Goal: Information Seeking & Learning: Check status

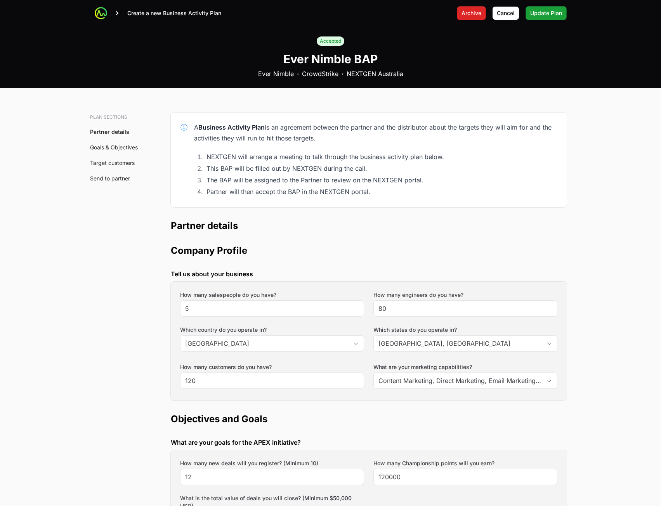
scroll to position [272, 0]
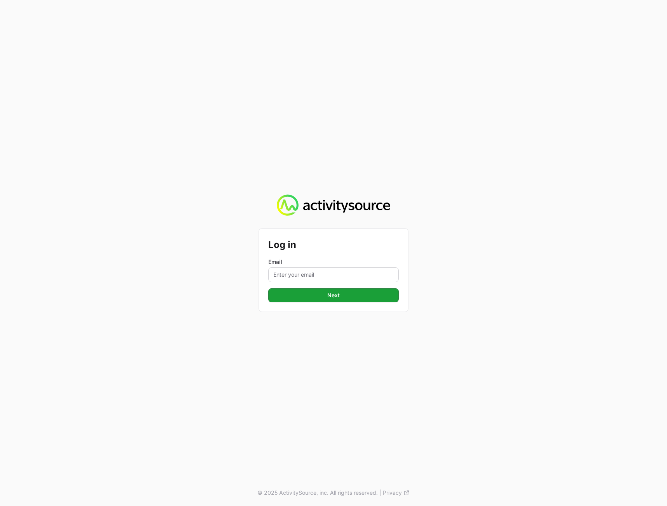
click at [296, 267] on div "Email" at bounding box center [333, 270] width 130 height 24
click at [298, 274] on input "Email" at bounding box center [333, 274] width 130 height 15
type input "peter@activitysource.com"
click at [320, 296] on button "Next" at bounding box center [333, 295] width 130 height 14
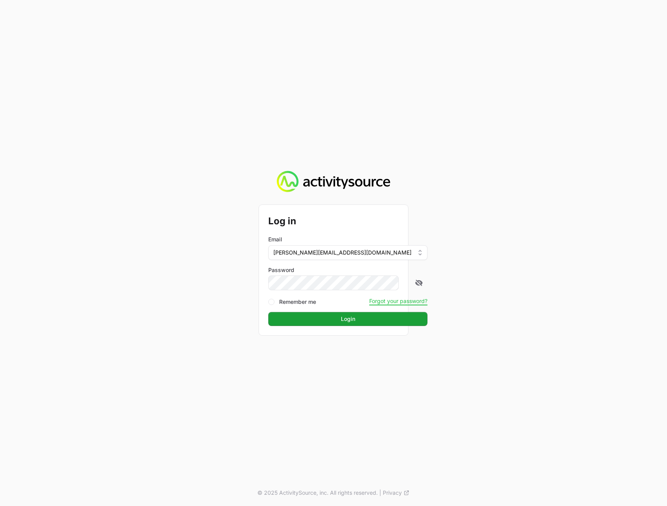
drag, startPoint x: 578, startPoint y: 254, endPoint x: 574, endPoint y: 257, distance: 4.9
click at [578, 255] on div "Log in Email peter@activitysource.com Password Remember me Forgot your password…" at bounding box center [333, 253] width 667 height 506
click at [341, 320] on span "Login" at bounding box center [348, 318] width 14 height 9
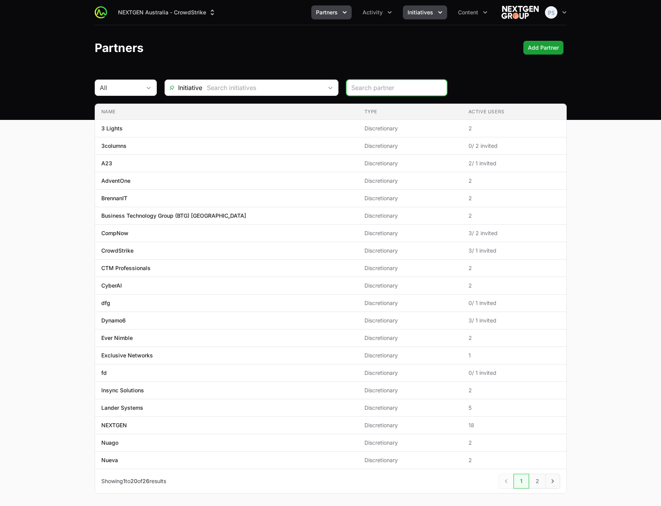
click at [426, 13] on span "Initiatives" at bounding box center [420, 13] width 26 height 8
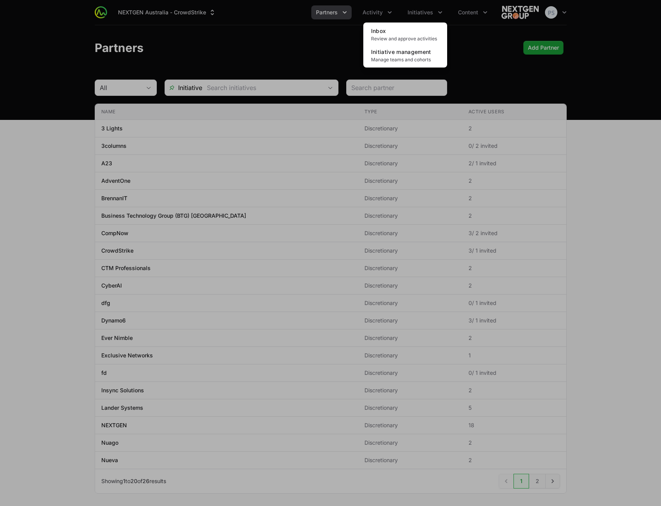
drag, startPoint x: 226, startPoint y: 20, endPoint x: 221, endPoint y: 20, distance: 4.7
click at [225, 20] on div "Initiatives menu" at bounding box center [330, 253] width 661 height 506
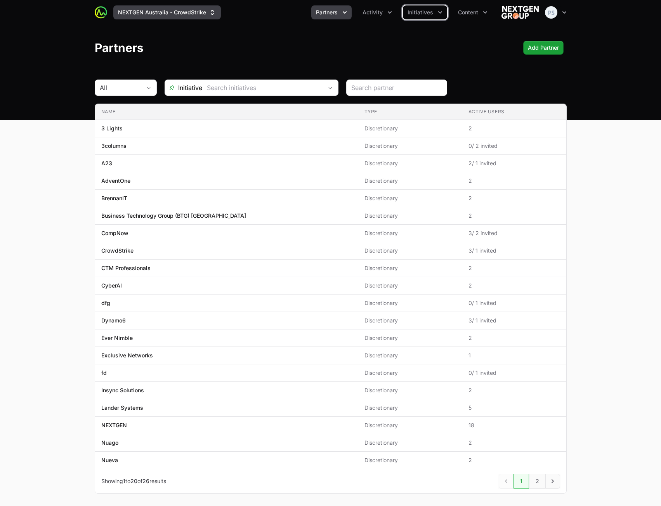
click at [196, 14] on button "NEXTGEN Australia - CrowdStrike" at bounding box center [166, 12] width 107 height 14
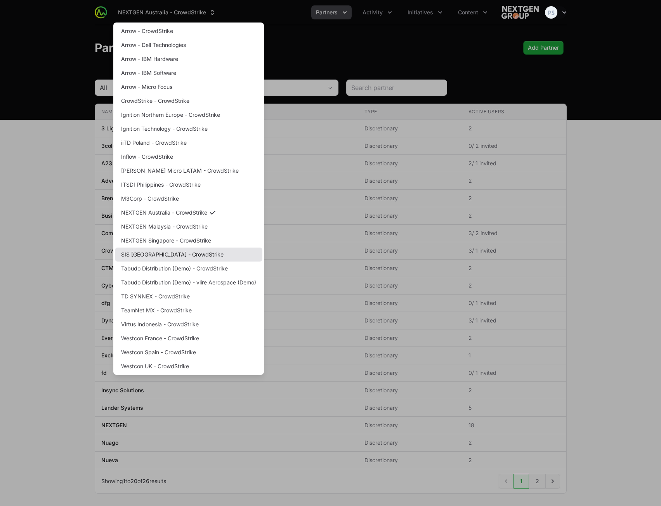
click at [176, 257] on link "SIS [GEOGRAPHIC_DATA] - CrowdStrike" at bounding box center [188, 255] width 147 height 14
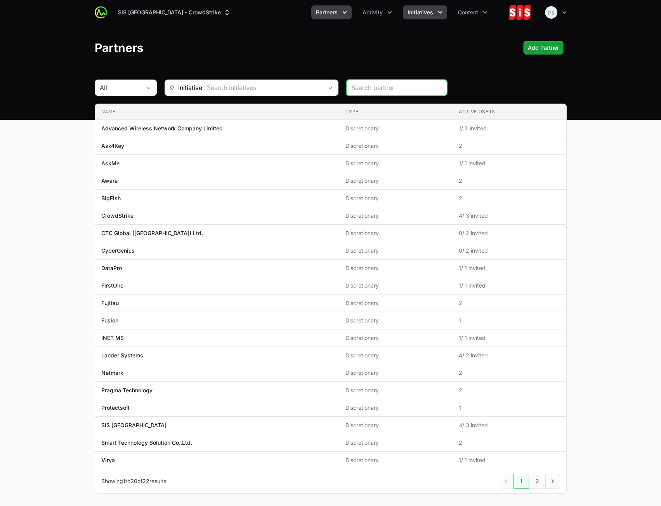
click at [413, 12] on span "Initiatives" at bounding box center [420, 13] width 26 height 8
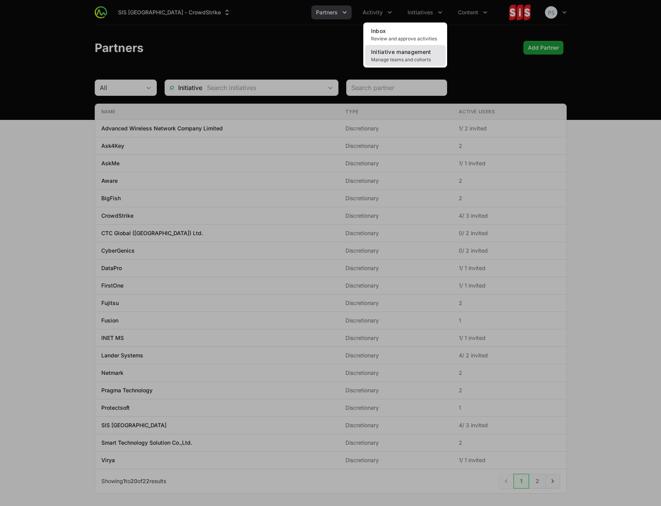
click at [397, 55] on link "Initiative management Manage teams and cohorts" at bounding box center [405, 55] width 81 height 21
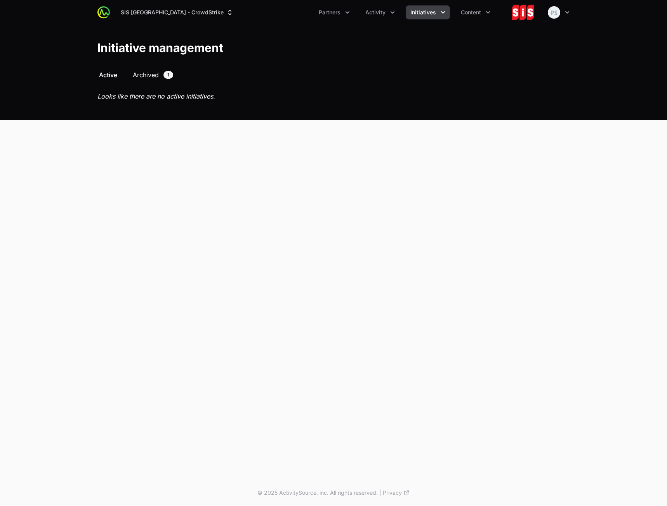
click at [156, 72] on span "Archived" at bounding box center [146, 74] width 26 height 9
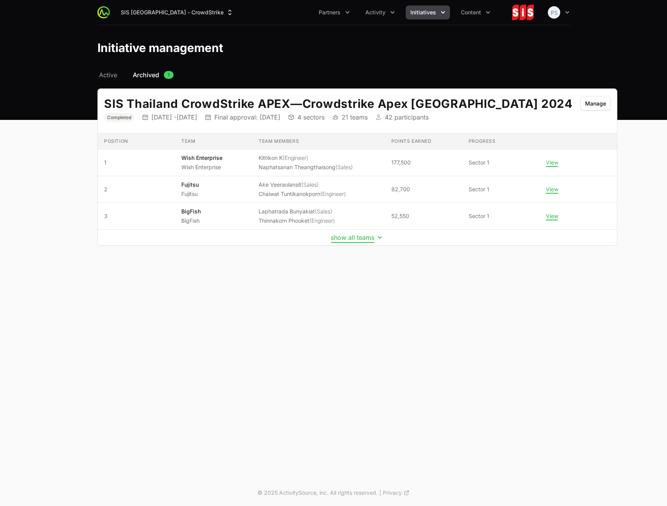
click at [338, 236] on button "show all teams" at bounding box center [357, 238] width 53 height 8
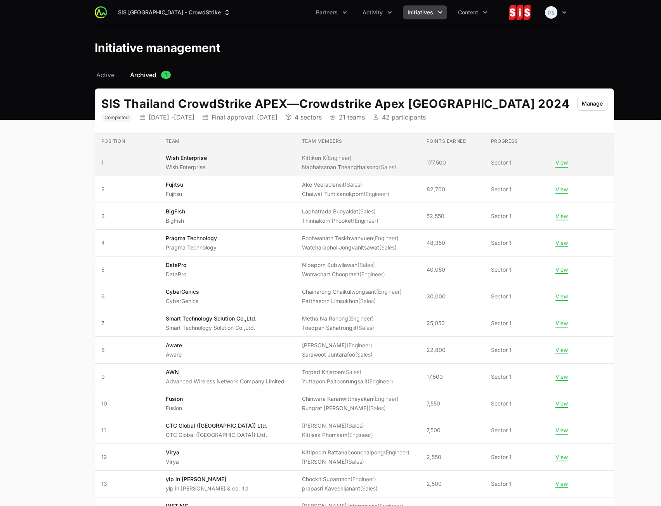
click at [555, 164] on button "View" at bounding box center [561, 162] width 12 height 7
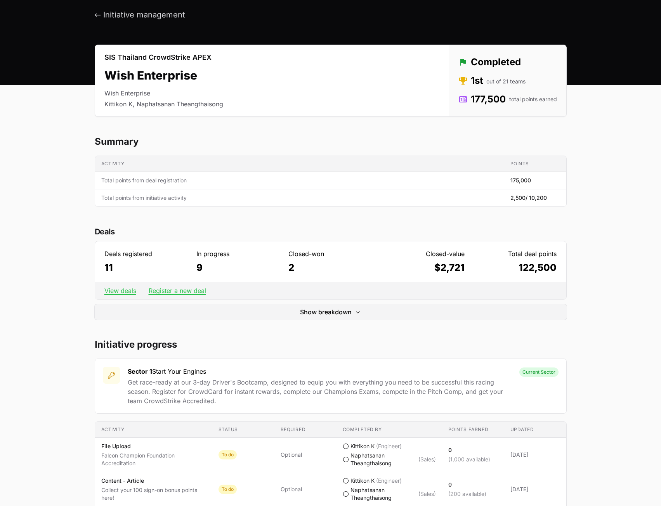
scroll to position [78, 0]
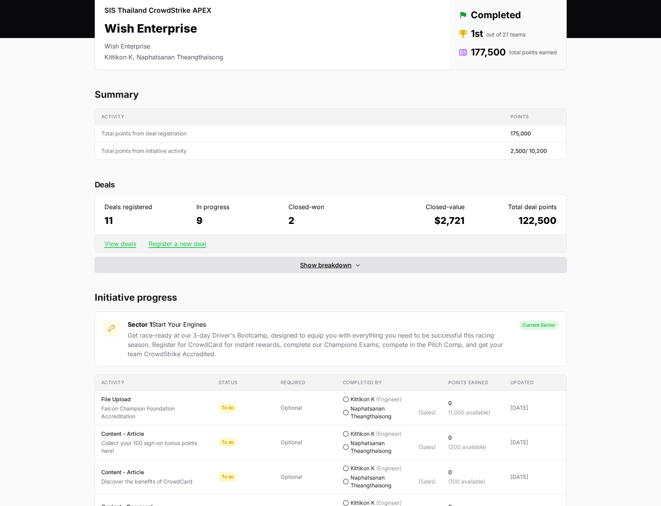
click at [319, 265] on span "Show breakdown" at bounding box center [326, 264] width 52 height 9
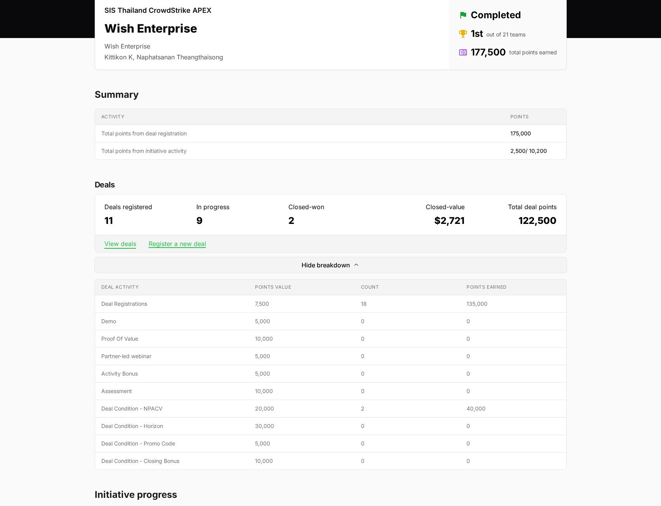
click at [127, 243] on link "View deals" at bounding box center [120, 244] width 32 height 8
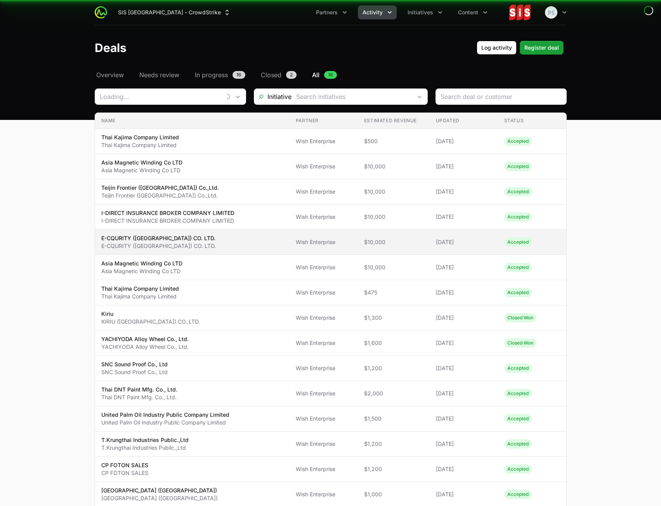
type input "Wish Enterprise"
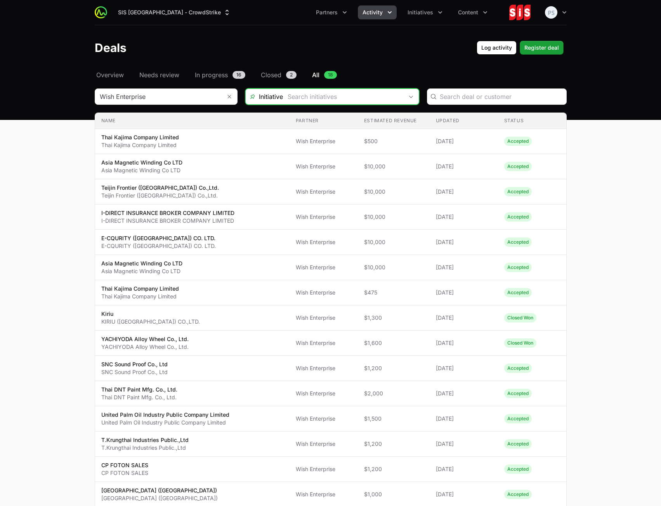
click at [325, 102] on input "Deals Filters" at bounding box center [343, 97] width 120 height 16
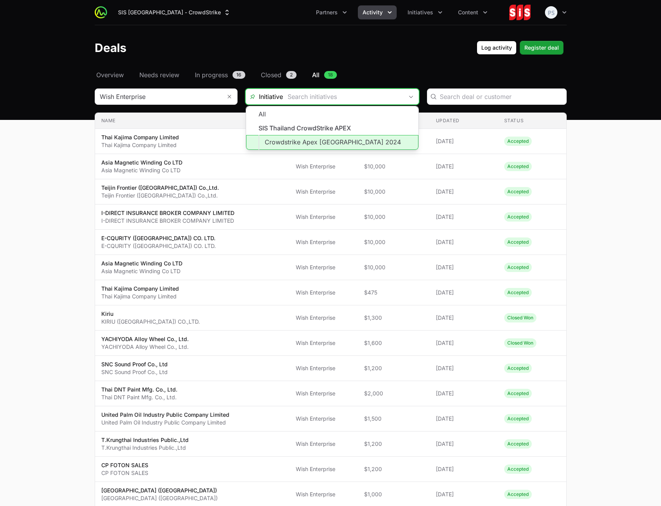
click at [335, 139] on li "Crowdstrike Apex [GEOGRAPHIC_DATA] 2024" at bounding box center [332, 142] width 172 height 15
type input "Crowdstrike Apex [GEOGRAPHIC_DATA] 2024"
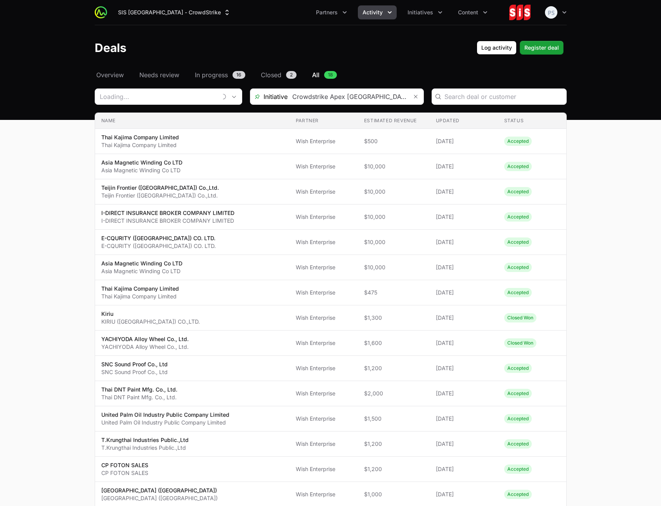
type input "Wish Enterprise"
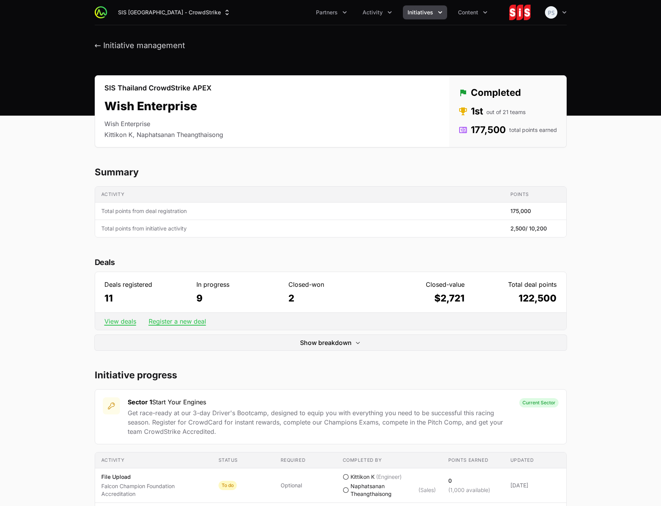
scroll to position [78, 0]
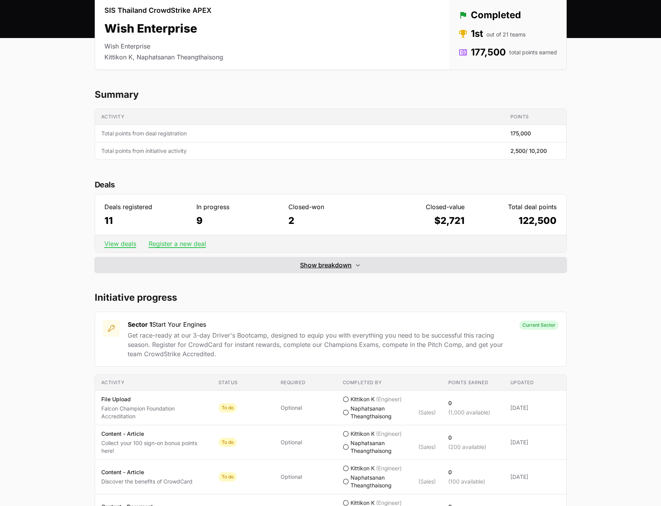
click at [322, 268] on span "Show breakdown" at bounding box center [326, 264] width 52 height 9
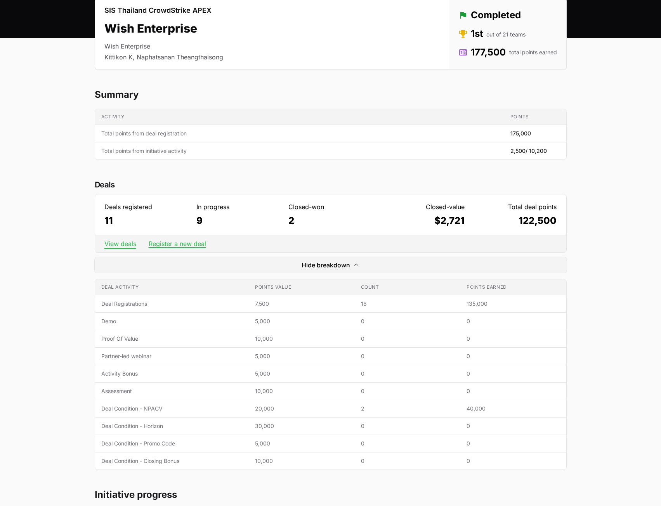
click at [116, 244] on link "View deals" at bounding box center [120, 244] width 32 height 8
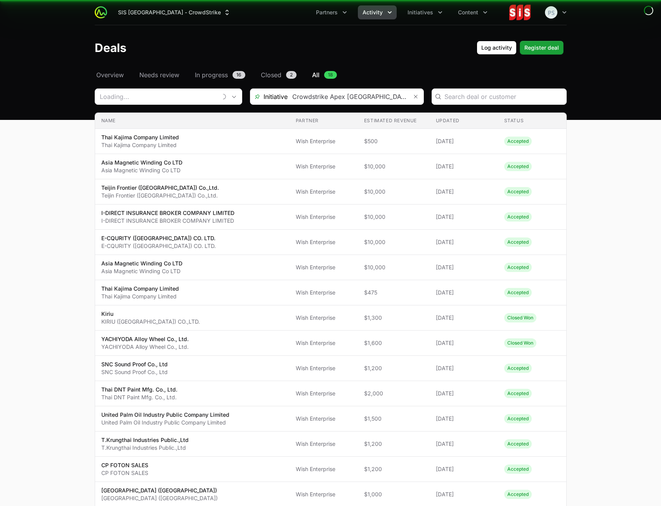
type input "Wish Enterprise"
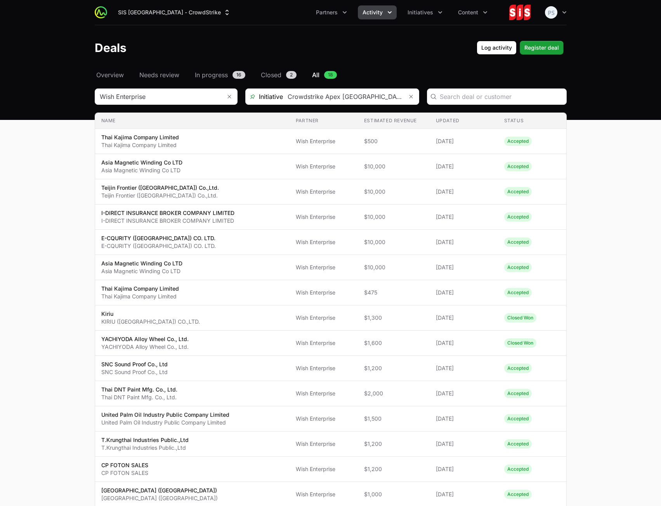
click at [609, 188] on main "Select a tab Overview Needs review In progress Closed All Overview Needs review…" at bounding box center [330, 348] width 661 height 556
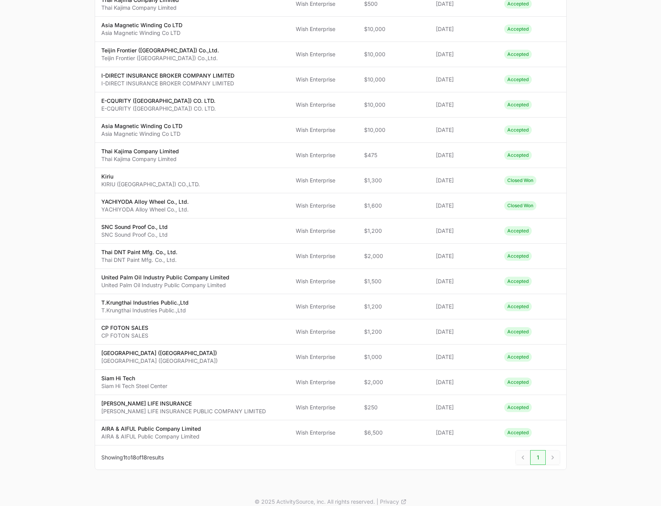
scroll to position [146, 0]
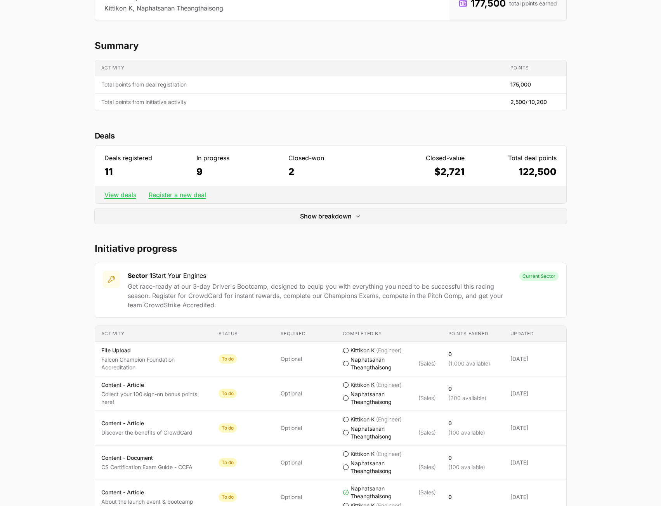
scroll to position [194, 0]
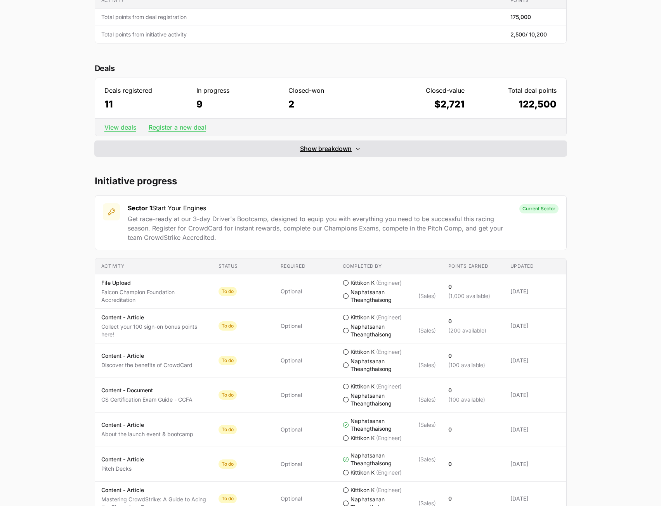
click at [314, 153] on button "Show breakdown Hide breakdown" at bounding box center [331, 149] width 472 height 16
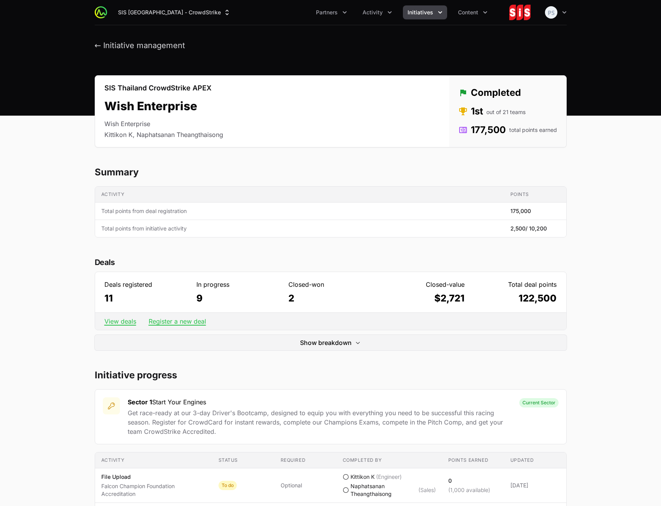
scroll to position [194, 0]
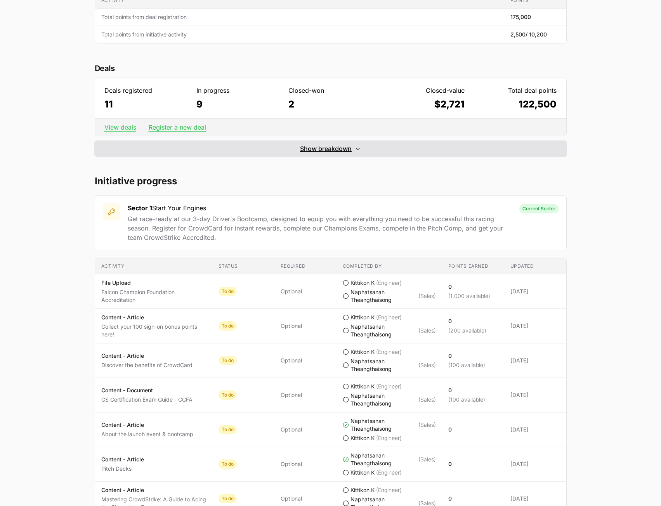
click at [319, 151] on span "Show breakdown" at bounding box center [326, 148] width 52 height 9
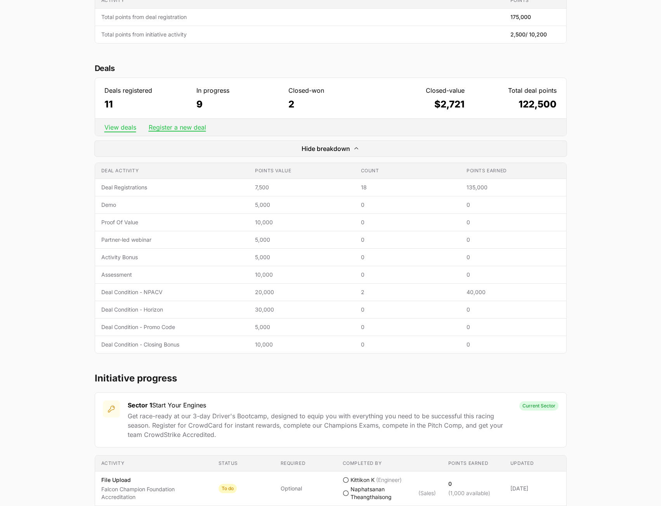
click at [127, 127] on link "View deals" at bounding box center [120, 127] width 32 height 8
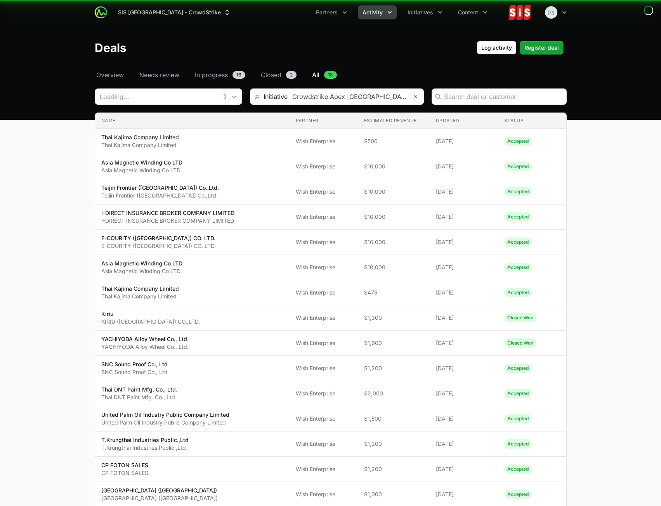
type input "Wish Enterprise"
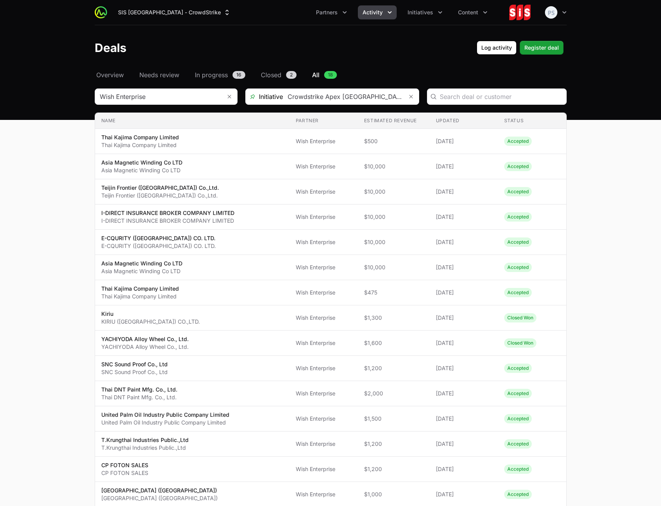
click at [611, 235] on main "Select a tab Overview Needs review In progress Closed All Overview Needs review…" at bounding box center [330, 348] width 661 height 556
click at [383, 60] on header "Deals Log activity Register deal" at bounding box center [330, 47] width 661 height 45
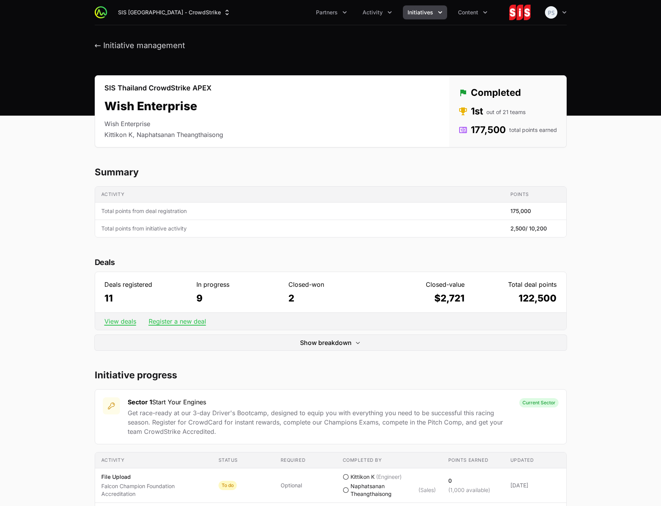
scroll to position [194, 0]
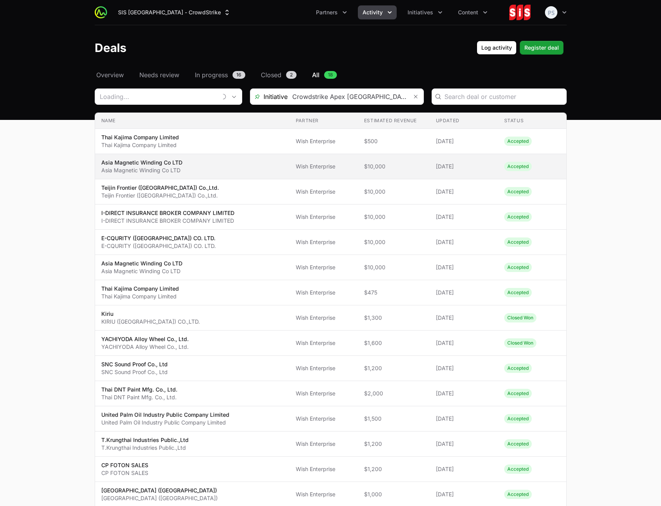
type input "Wish Enterprise"
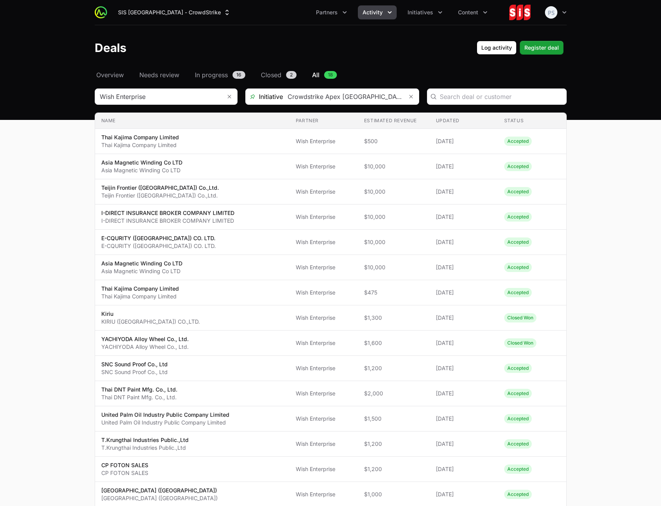
scroll to position [194, 0]
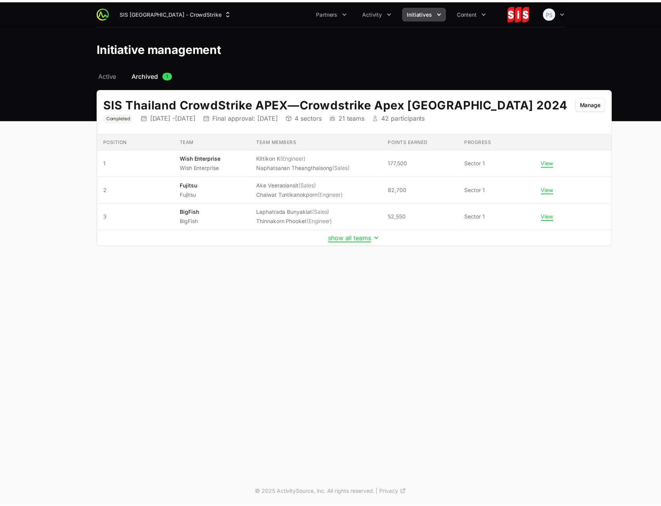
scroll to position [194, 0]
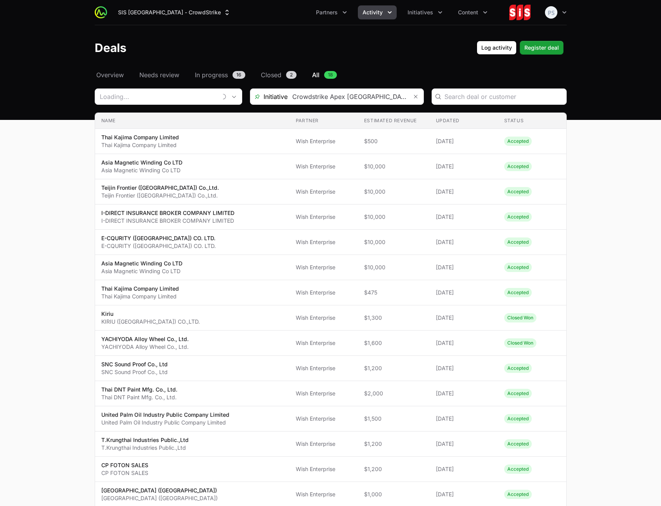
type input "Wish Enterprise"
click at [409, 97] on icon "Remove" at bounding box center [411, 97] width 5 height 6
click at [411, 97] on icon "Open" at bounding box center [411, 96] width 6 height 3
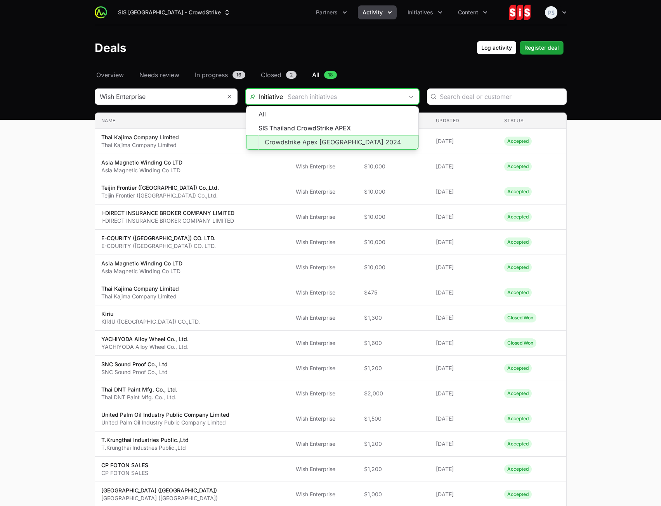
click at [362, 138] on li "Crowdstrike Apex [GEOGRAPHIC_DATA] 2024" at bounding box center [332, 142] width 172 height 15
type input "Crowdstrike Apex [GEOGRAPHIC_DATA] 2024"
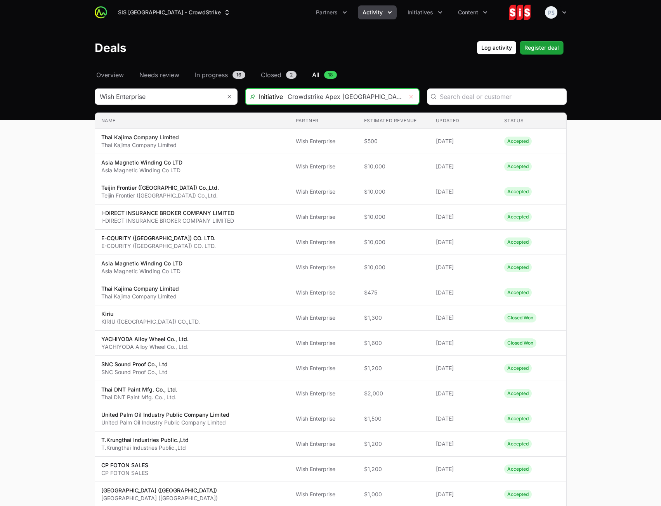
click at [412, 95] on icon "Remove" at bounding box center [411, 97] width 5 height 6
click at [381, 14] on span "Activity" at bounding box center [372, 13] width 20 height 8
click at [155, 15] on button "SIS [GEOGRAPHIC_DATA] - CrowdStrike" at bounding box center [174, 12] width 122 height 14
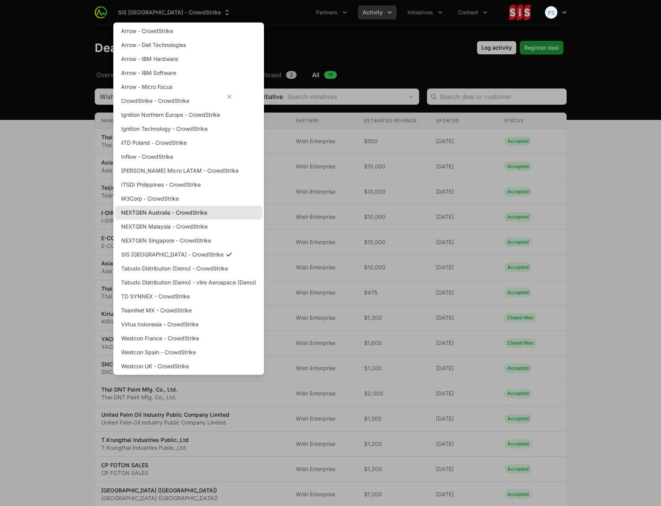
click at [192, 211] on link "NEXTGEN Australia - CrowdStrike" at bounding box center [188, 213] width 147 height 14
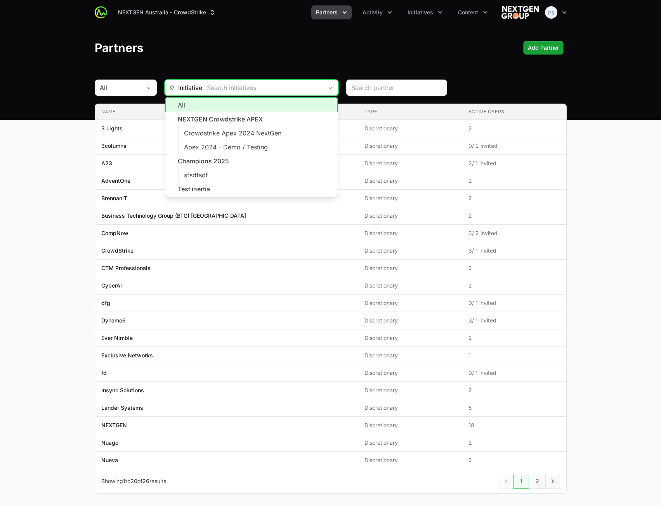
click at [315, 86] on input "text" at bounding box center [262, 88] width 120 height 16
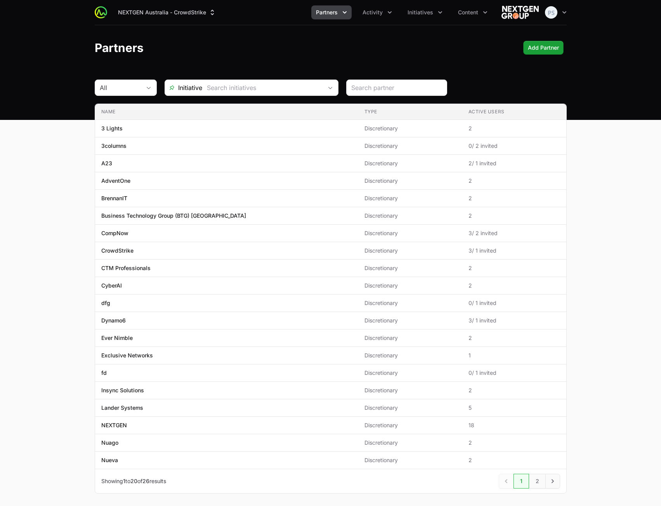
drag, startPoint x: 330, startPoint y: 60, endPoint x: 337, endPoint y: 57, distance: 7.3
click at [331, 59] on header "Partners Add Partner" at bounding box center [330, 47] width 661 height 45
click at [421, 16] on span "Initiatives" at bounding box center [420, 13] width 26 height 8
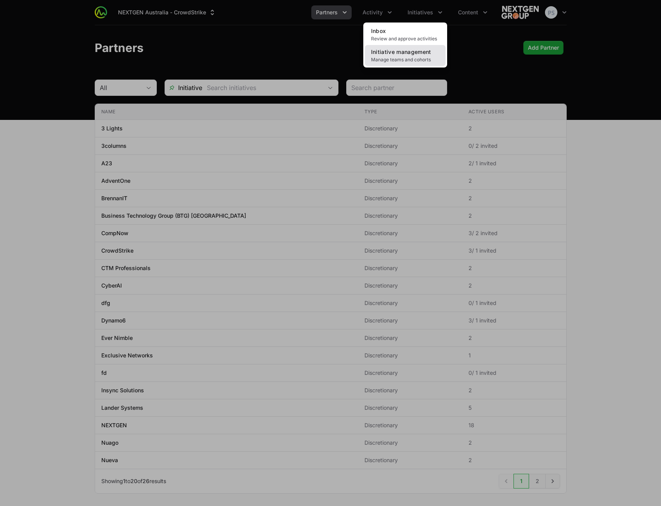
click at [395, 53] on span "Initiative management" at bounding box center [401, 52] width 60 height 7
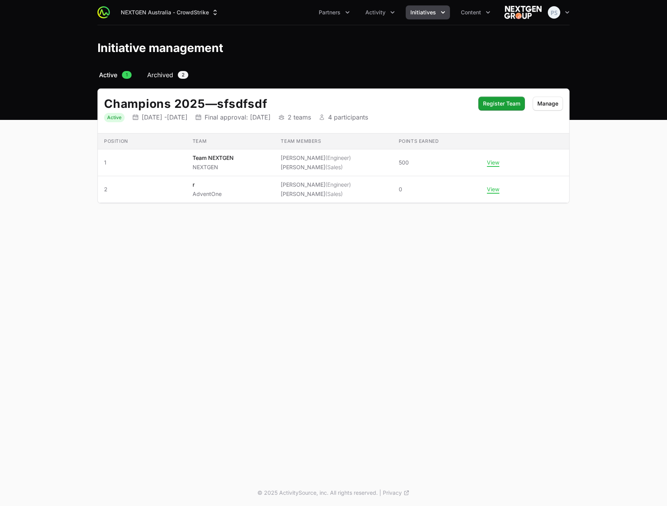
click at [149, 73] on span "Archived" at bounding box center [160, 74] width 26 height 9
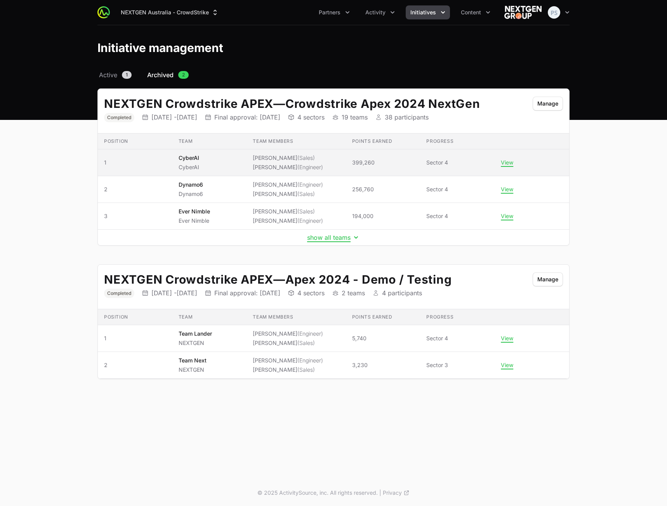
click at [432, 163] on span "Sector 4" at bounding box center [457, 163] width 62 height 8
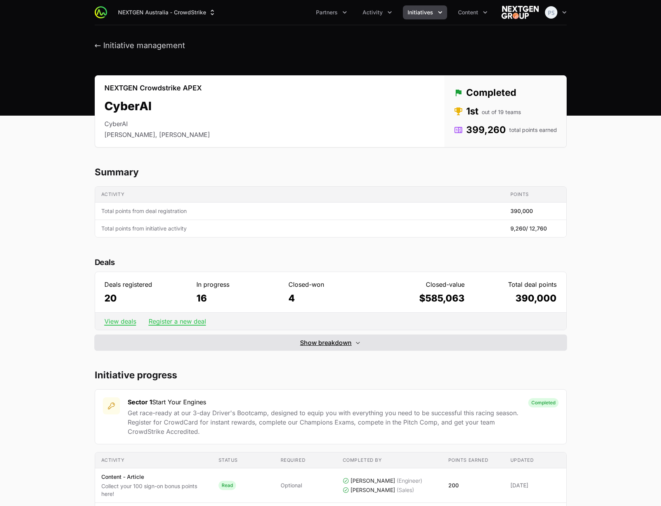
click at [348, 346] on span "Show breakdown" at bounding box center [326, 342] width 52 height 9
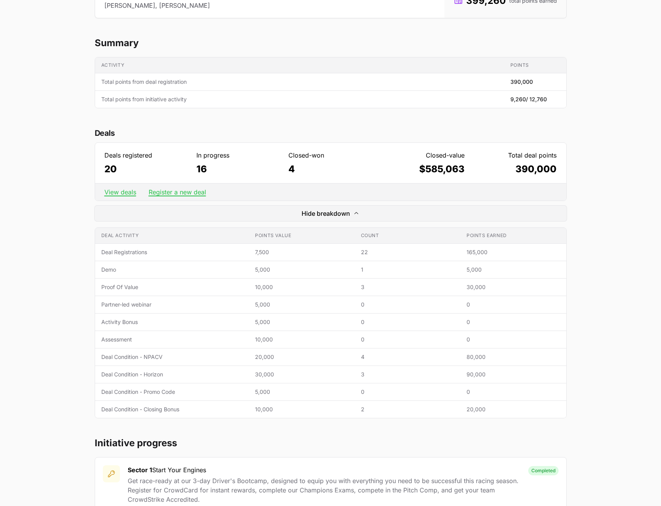
scroll to position [155, 0]
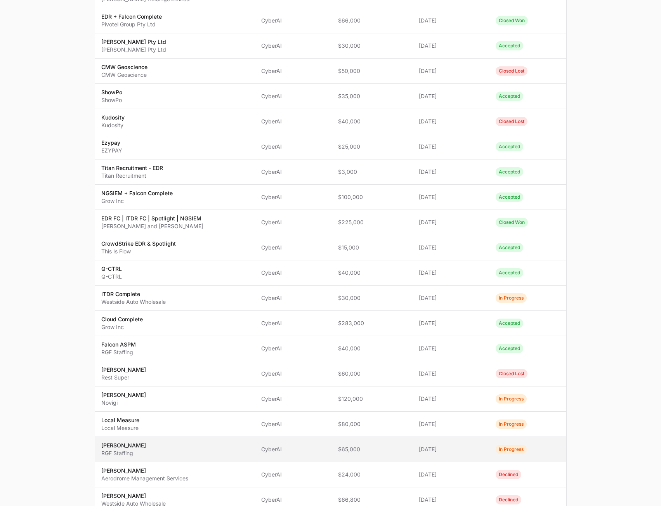
scroll to position [323, 0]
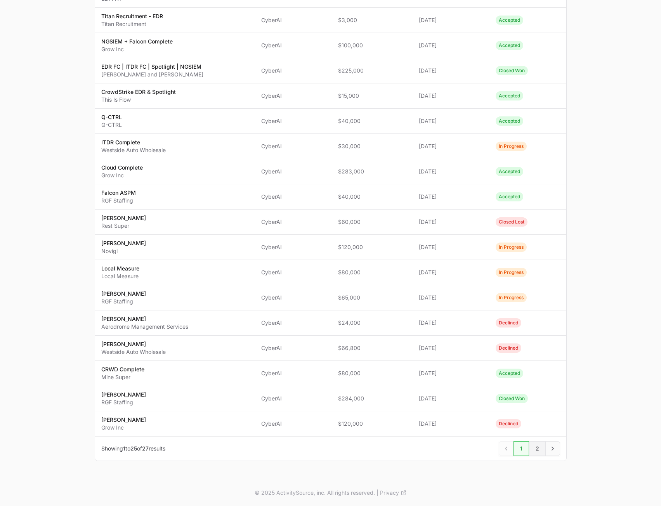
click at [539, 449] on span "2" at bounding box center [537, 448] width 17 height 15
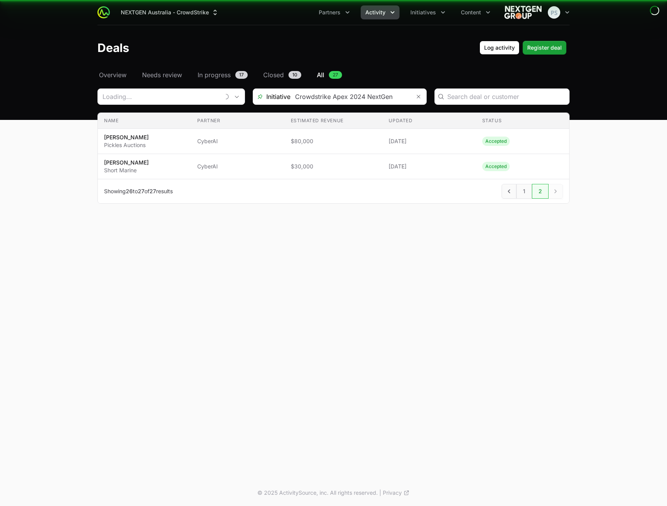
type input "CyberAI"
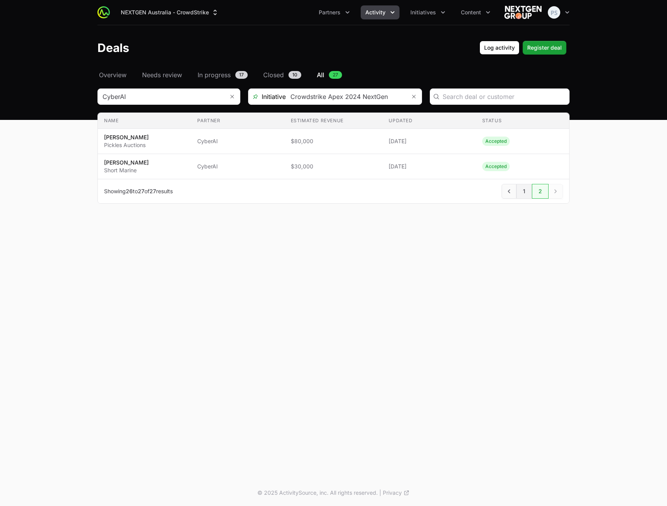
click at [522, 193] on span "1" at bounding box center [524, 191] width 16 height 15
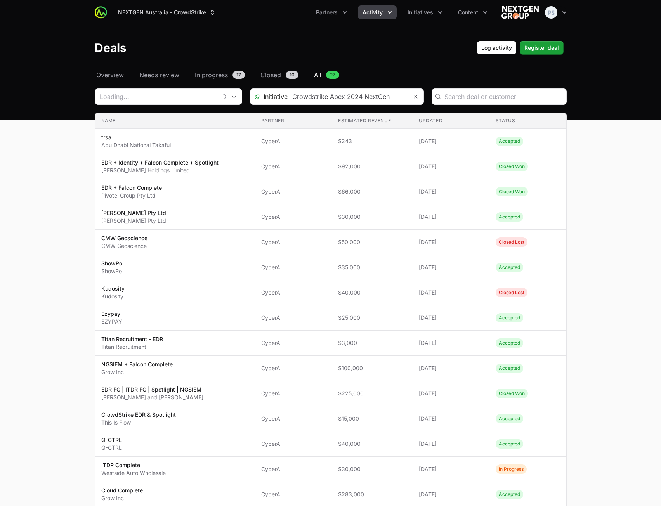
type input "CyberAI"
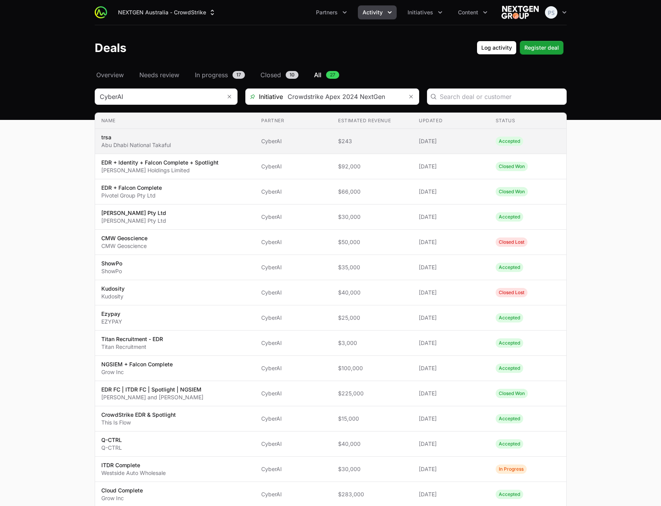
click at [435, 140] on span "[DATE]" at bounding box center [451, 141] width 64 height 8
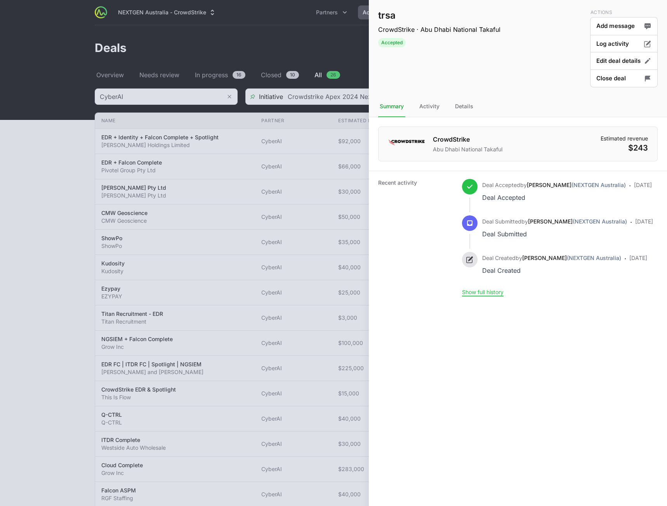
click at [237, 165] on div at bounding box center [333, 253] width 667 height 506
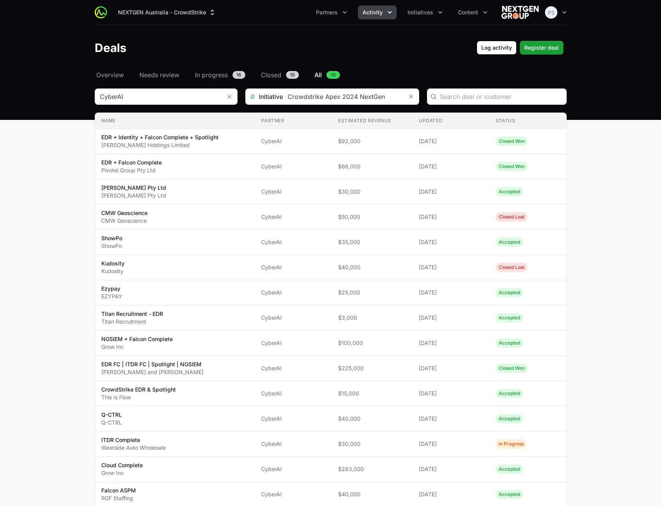
click at [381, 14] on span "Activity" at bounding box center [372, 13] width 20 height 8
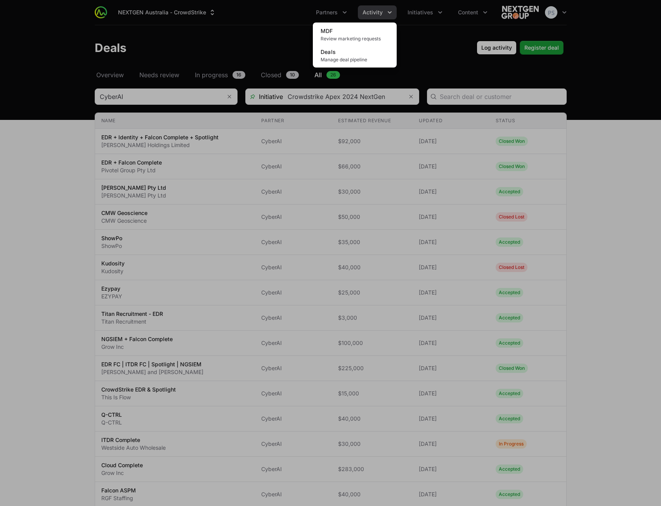
click at [421, 39] on div "Activity menu" at bounding box center [330, 253] width 661 height 506
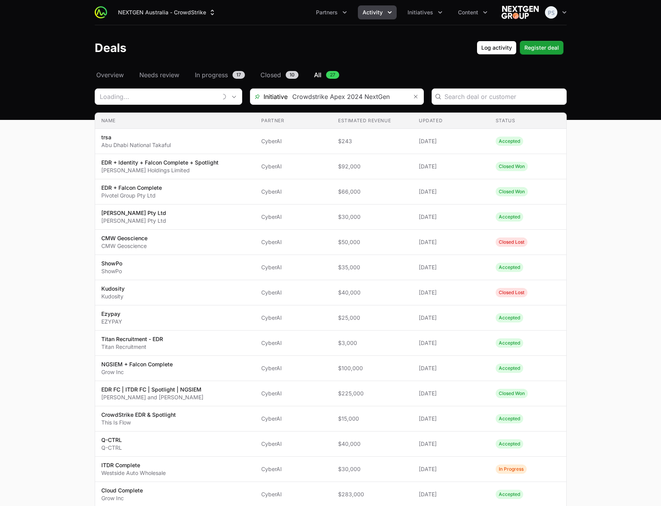
type input "CyberAI"
click at [154, 13] on button "NEXTGEN Australia - CrowdStrike" at bounding box center [166, 12] width 107 height 14
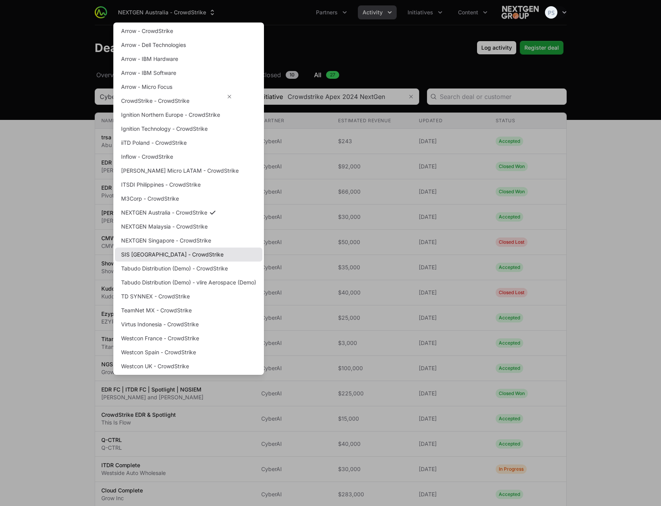
click at [197, 252] on link "SIS [GEOGRAPHIC_DATA] - CrowdStrike" at bounding box center [188, 255] width 147 height 14
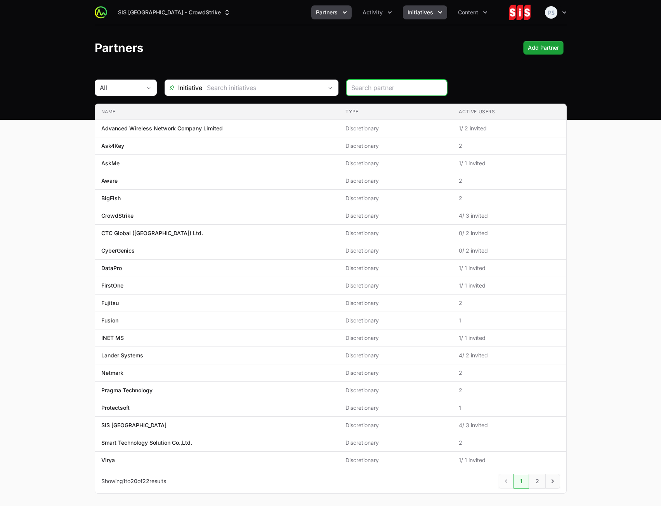
click at [409, 14] on button "Initiatives" at bounding box center [425, 12] width 44 height 14
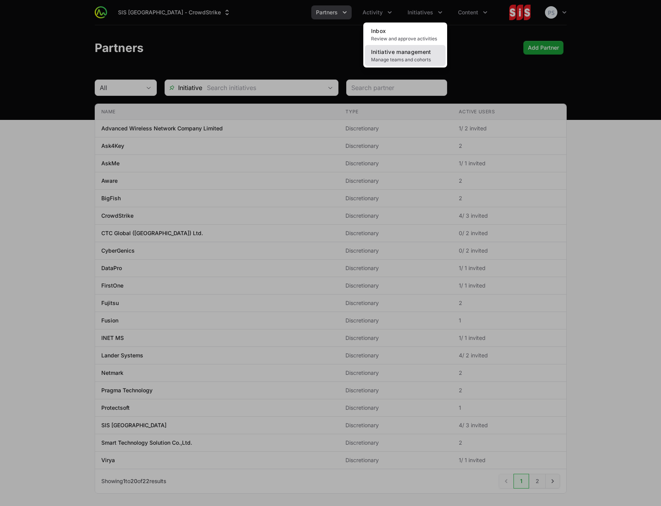
click at [414, 55] on link "Initiative management Manage teams and cohorts" at bounding box center [405, 55] width 81 height 21
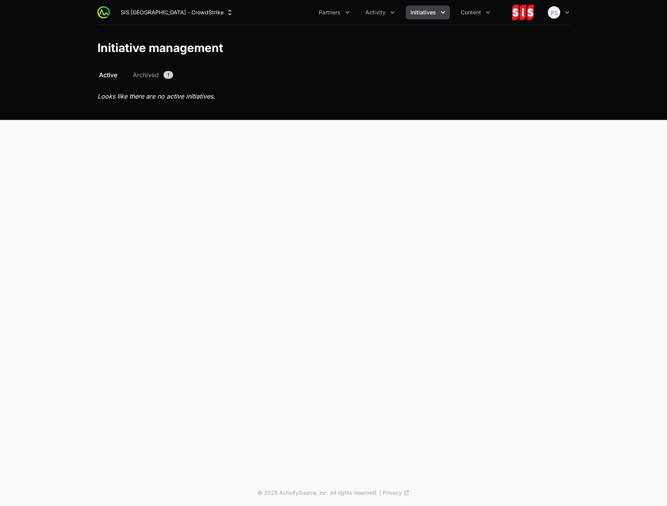
click at [145, 81] on div "Select a tab Active Archived Active Archived 1 Looks like there are no active i…" at bounding box center [333, 94] width 497 height 49
click at [145, 74] on span "Archived" at bounding box center [146, 74] width 26 height 9
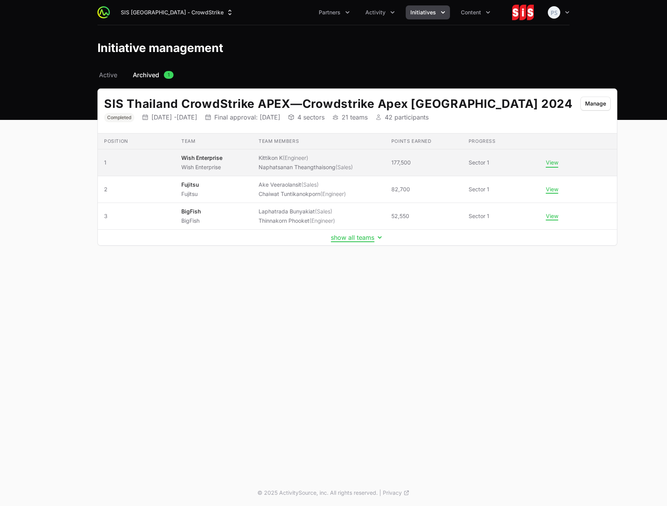
click at [546, 165] on button "View" at bounding box center [552, 162] width 12 height 7
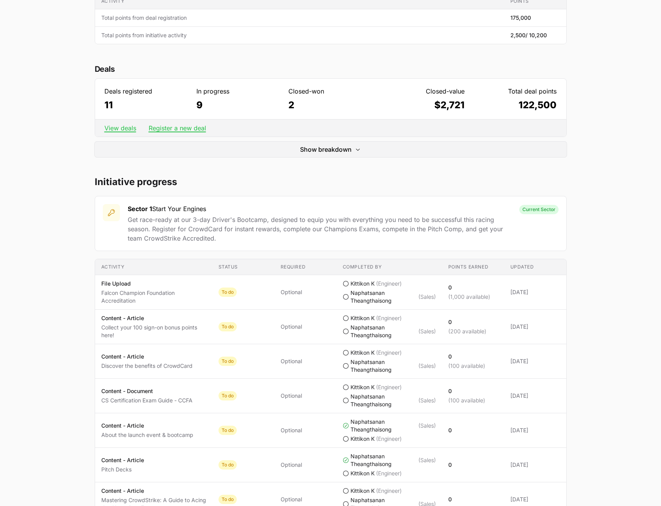
scroll to position [194, 0]
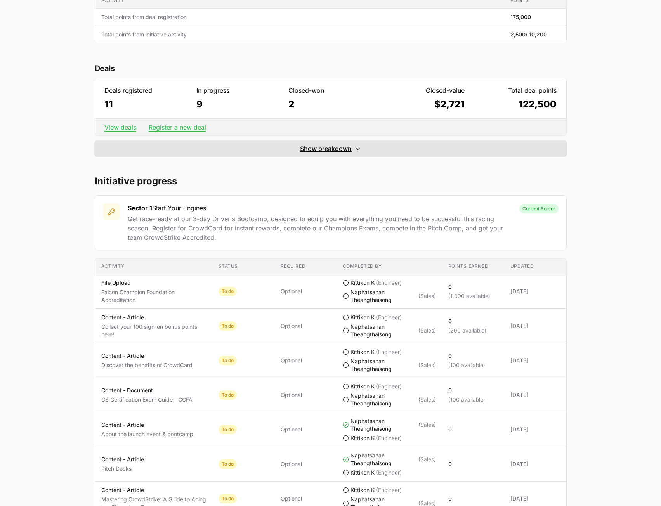
click at [322, 151] on span "Show breakdown" at bounding box center [326, 148] width 52 height 9
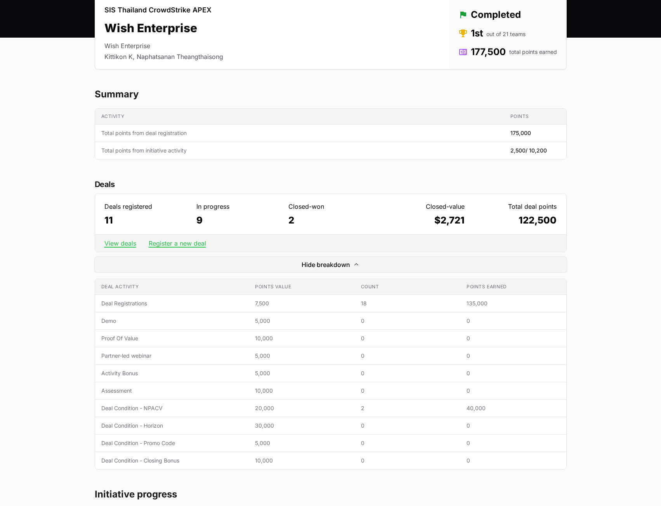
scroll to position [78, 0]
click at [120, 247] on link "View deals" at bounding box center [120, 244] width 32 height 8
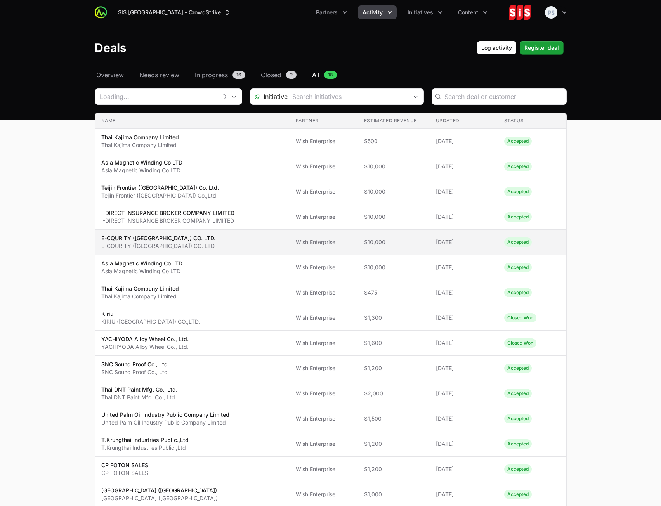
type input "Wish Enterprise"
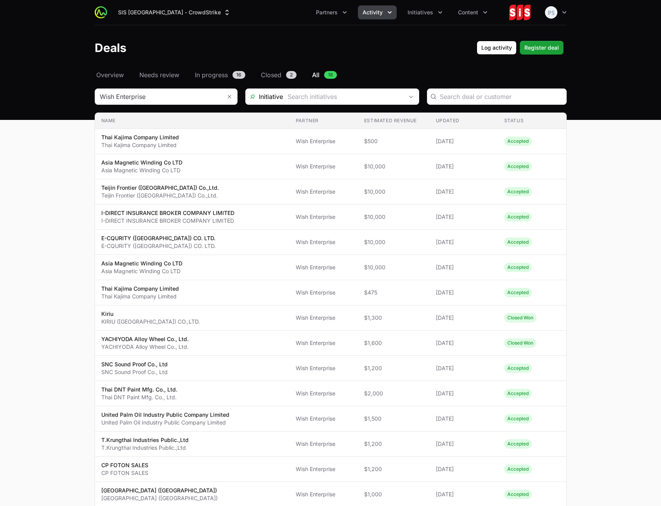
click at [626, 293] on main "Select a tab Overview Needs review In progress Closed All Overview Needs review…" at bounding box center [330, 348] width 661 height 556
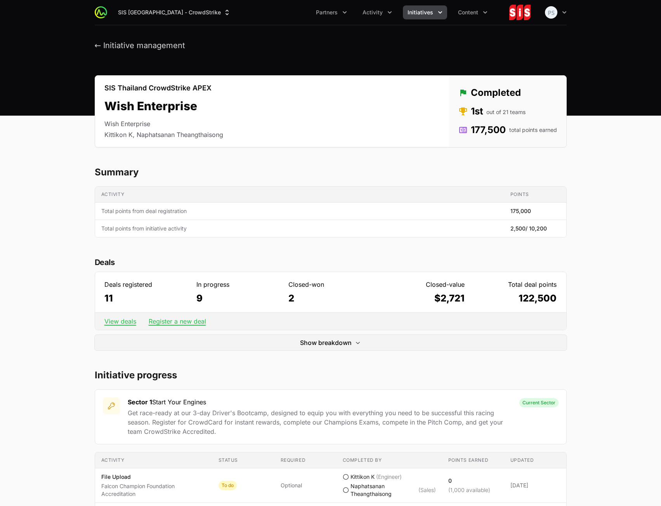
scroll to position [78, 0]
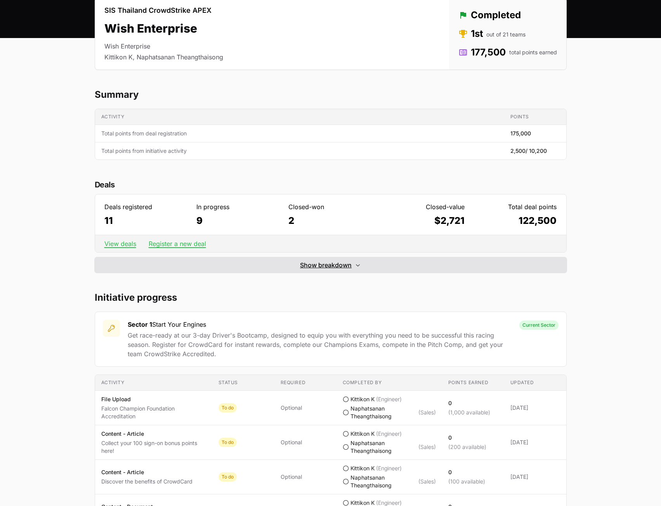
click at [352, 269] on button "Show breakdown Hide breakdown" at bounding box center [331, 265] width 472 height 16
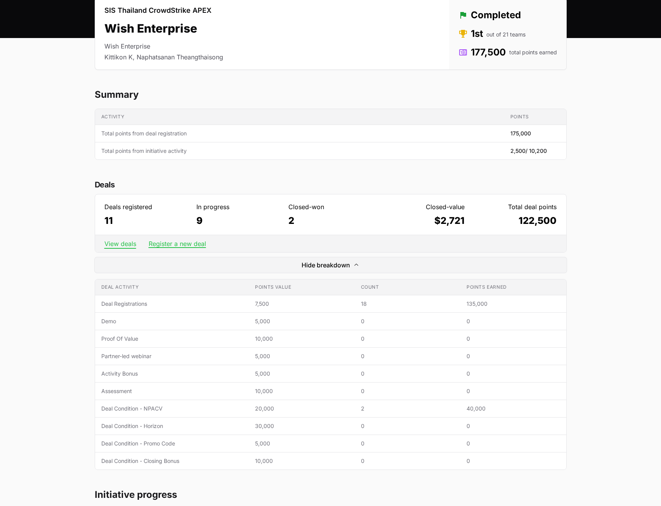
click at [114, 247] on link "View deals" at bounding box center [120, 244] width 32 height 8
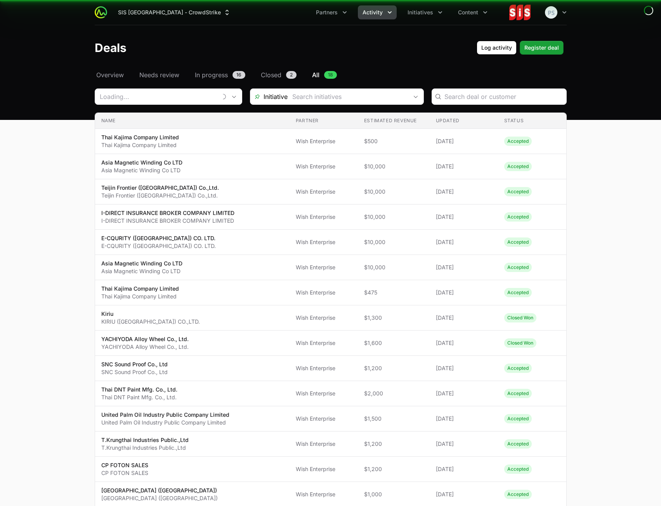
type input "Wish Enterprise"
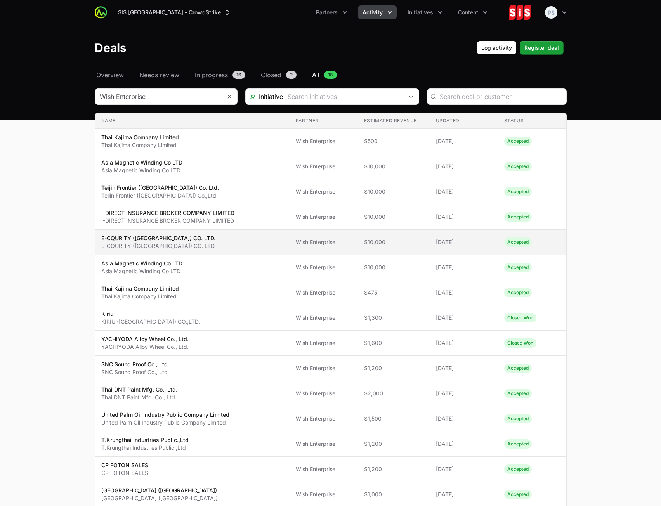
scroll to position [78, 0]
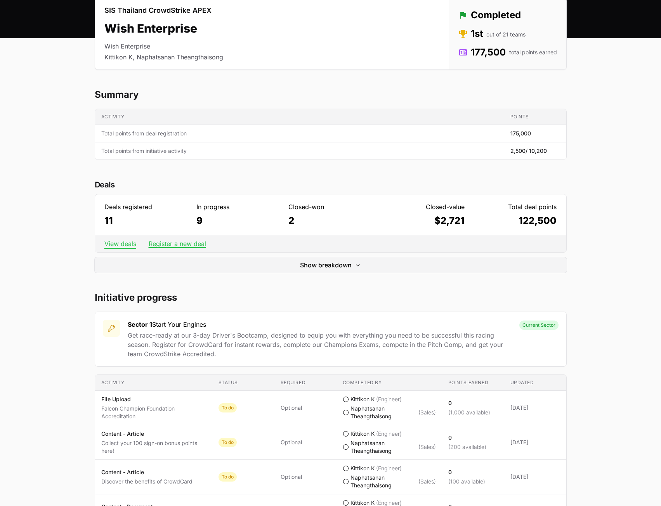
click at [120, 246] on link "View deals" at bounding box center [120, 244] width 32 height 8
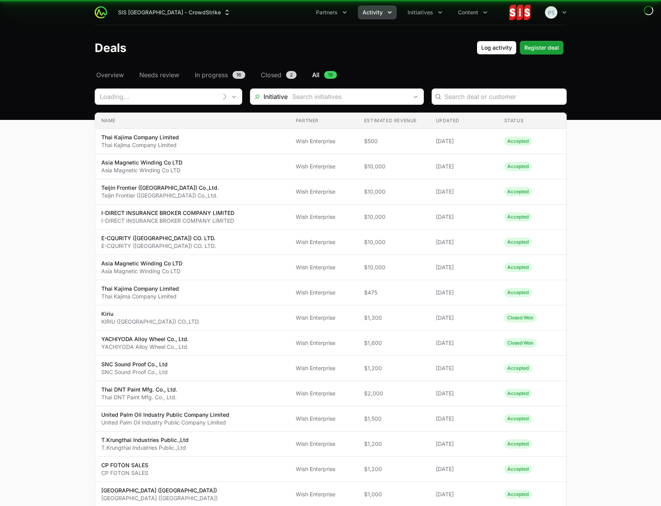
type input "Wish Enterprise"
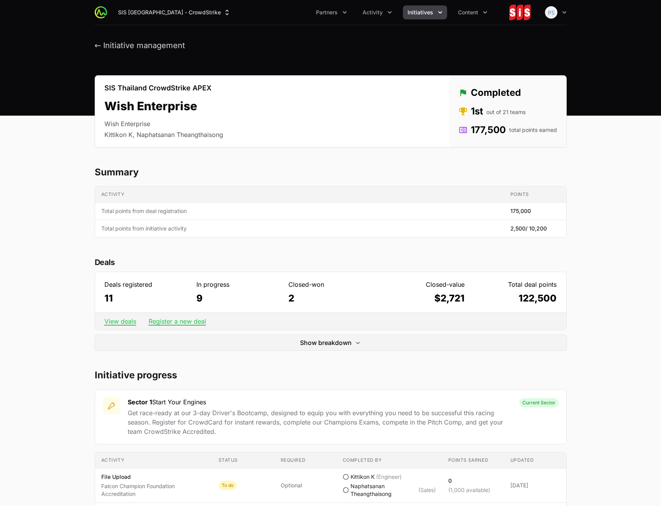
scroll to position [78, 0]
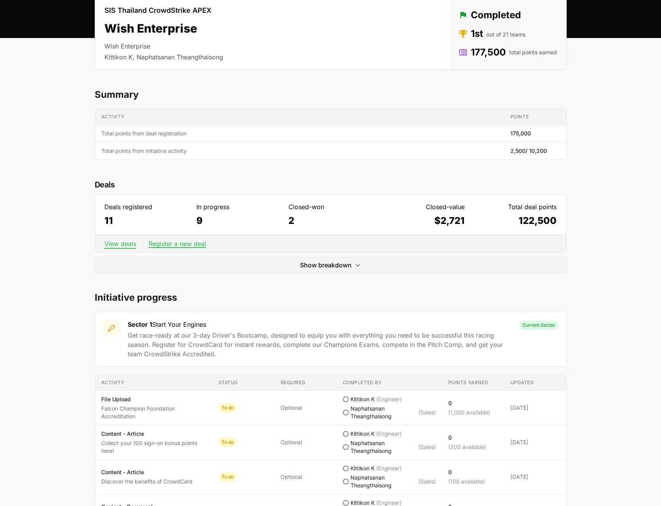
click at [130, 246] on link "View deals" at bounding box center [120, 244] width 32 height 8
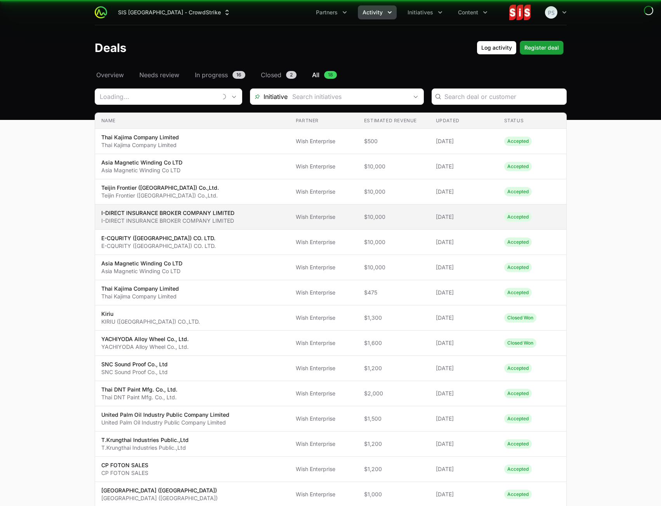
type input "Wish Enterprise"
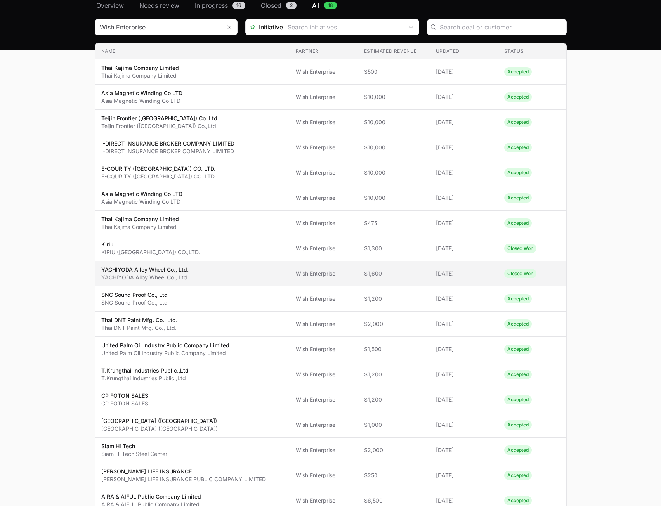
scroll to position [30, 0]
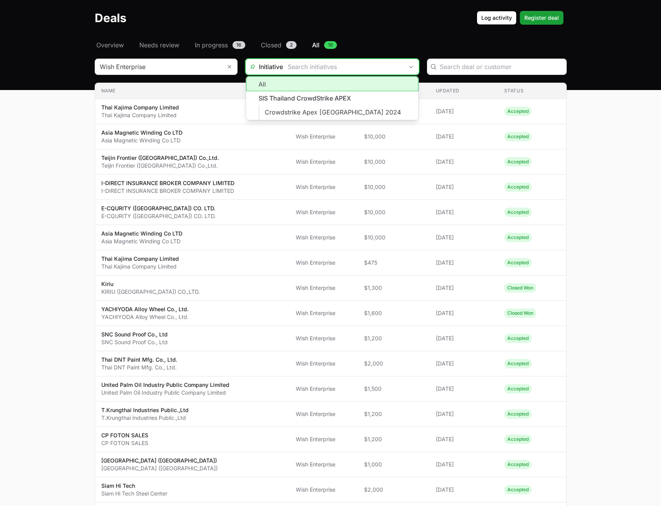
click at [289, 67] on input "Deals Filters" at bounding box center [343, 67] width 120 height 16
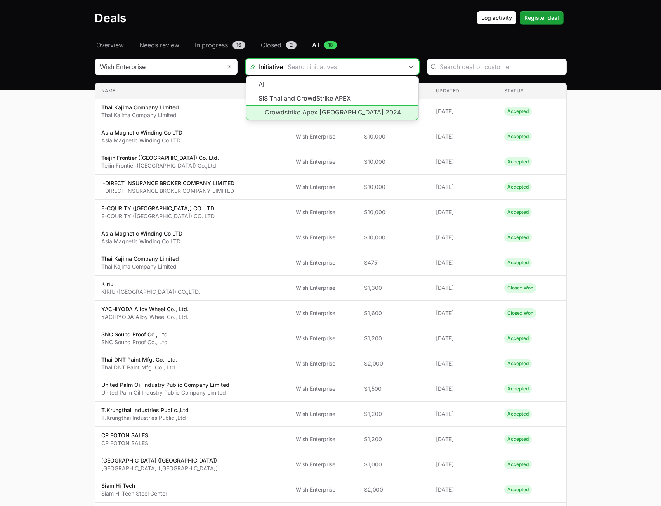
click at [337, 107] on li "Crowdstrike Apex [GEOGRAPHIC_DATA] 2024" at bounding box center [332, 112] width 172 height 15
type input "Crowdstrike Apex [GEOGRAPHIC_DATA] 2024"
